Goal: Task Accomplishment & Management: Use online tool/utility

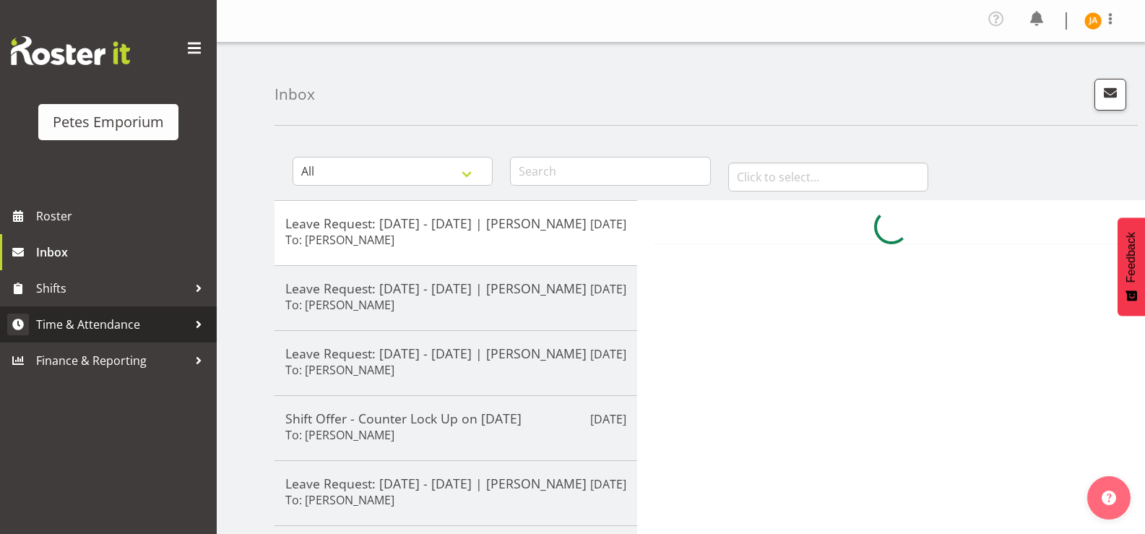
click at [119, 325] on span "Time & Attendance" at bounding box center [112, 325] width 152 height 22
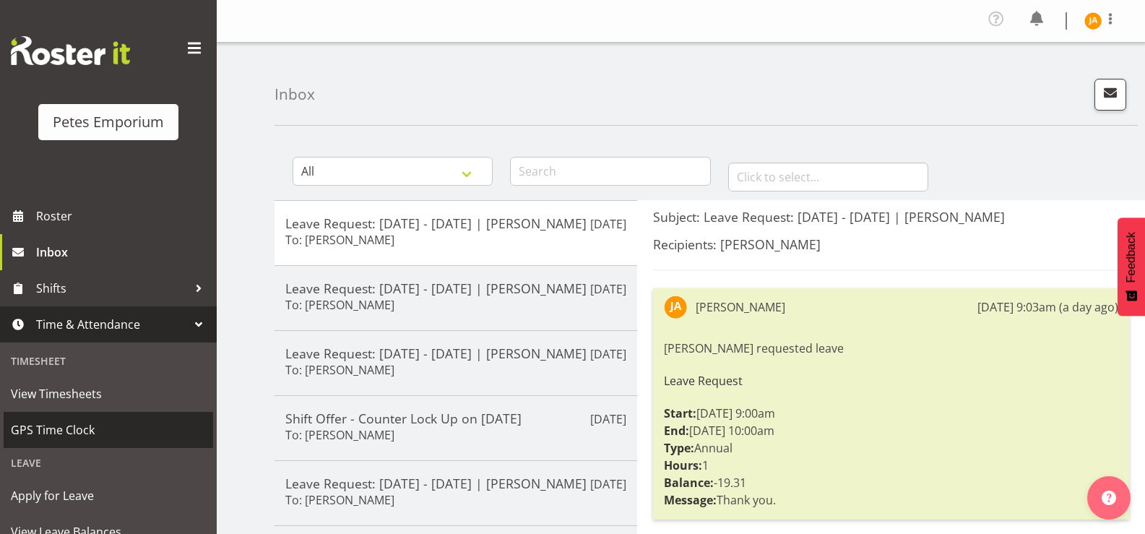
click at [77, 429] on span "GPS Time Clock" at bounding box center [108, 430] width 195 height 22
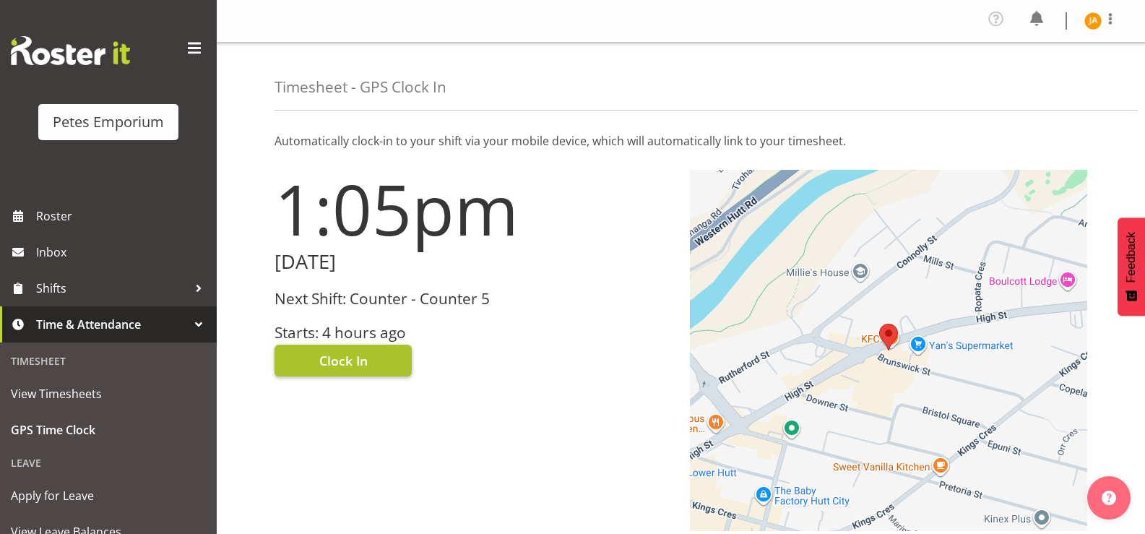
click at [352, 351] on span "Clock In" at bounding box center [343, 360] width 48 height 19
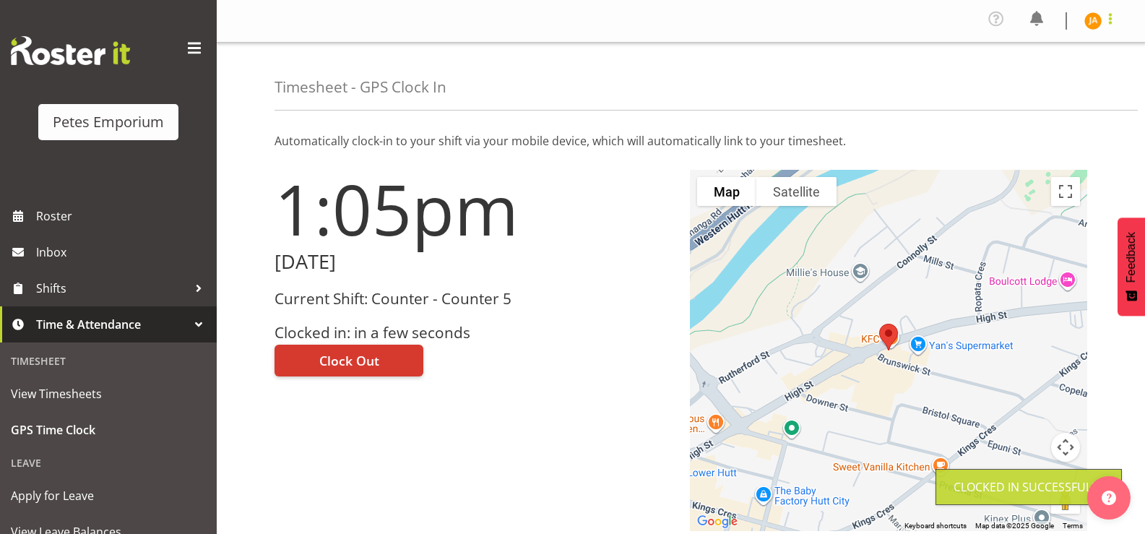
click at [1114, 22] on span at bounding box center [1110, 18] width 17 height 17
click at [1046, 85] on link "Log Out" at bounding box center [1050, 79] width 139 height 26
